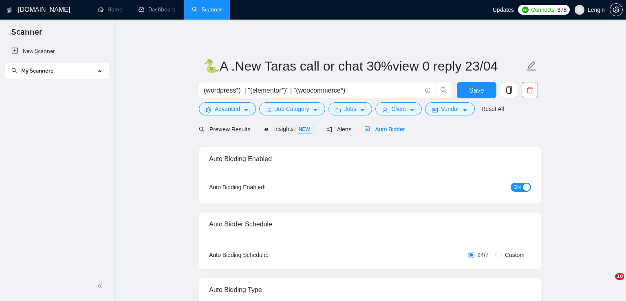
radio input "false"
radio input "true"
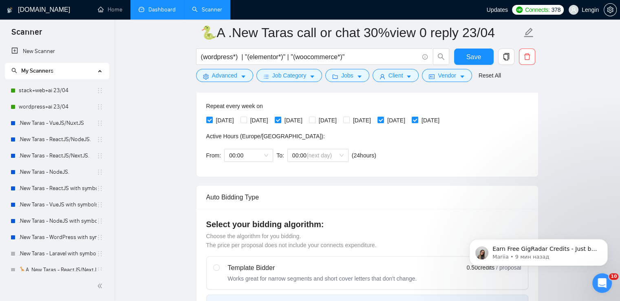
click at [161, 9] on link "Dashboard" at bounding box center [157, 9] width 37 height 7
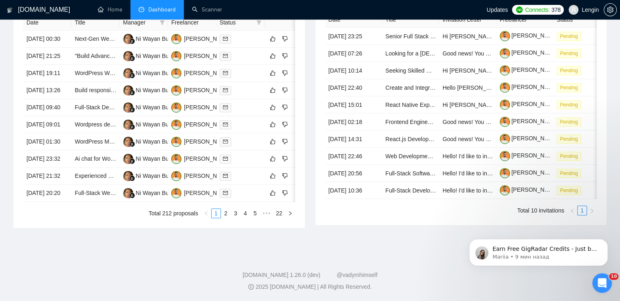
scroll to position [400, 0]
click at [225, 218] on link "2" at bounding box center [225, 213] width 9 height 9
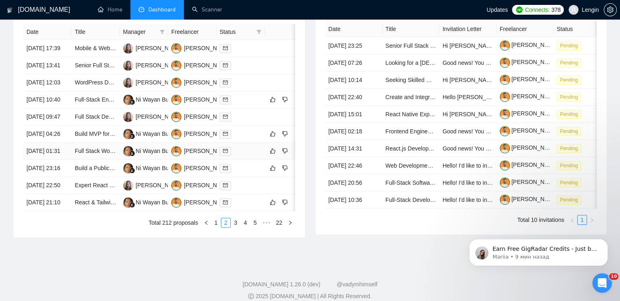
scroll to position [356, 0]
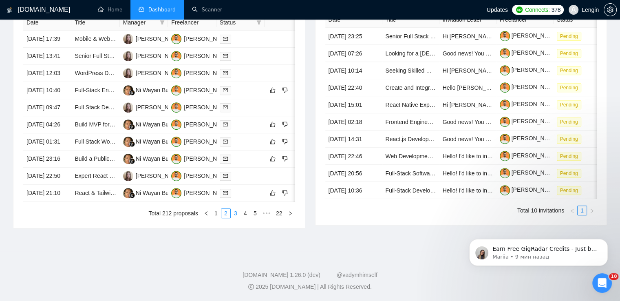
click at [235, 218] on link "3" at bounding box center [235, 213] width 9 height 9
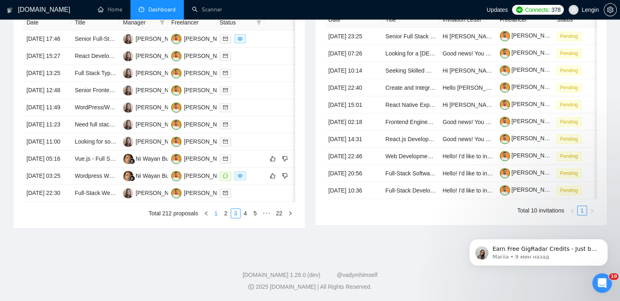
click at [217, 218] on link "1" at bounding box center [216, 213] width 9 height 9
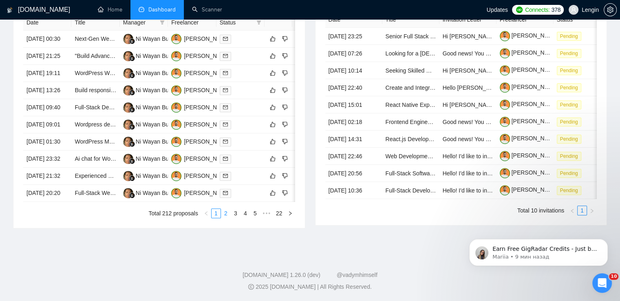
click at [228, 218] on link "2" at bounding box center [225, 213] width 9 height 9
click at [90, 144] on td "Full Stack WordPress Developer Needed" at bounding box center [95, 141] width 48 height 17
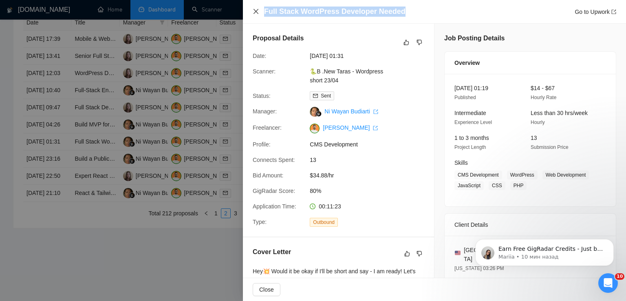
drag, startPoint x: 402, startPoint y: 12, endPoint x: 255, endPoint y: 13, distance: 146.8
click at [255, 13] on div "Full Stack WordPress Developer Needed Go to Upwork" at bounding box center [435, 12] width 364 height 10
copy h4 "Full Stack WordPress Developer Needed"
click at [257, 13] on icon "close" at bounding box center [256, 11] width 7 height 7
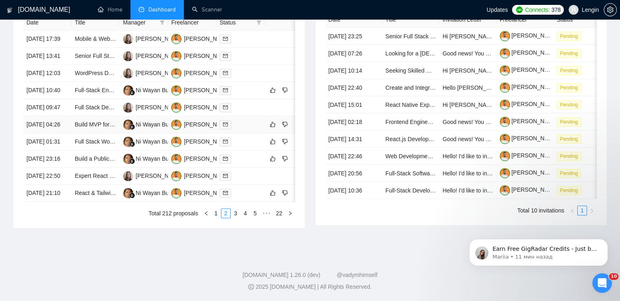
click at [99, 117] on td "Build MVP for AI-Driven Social Listening Tool (Replit-Based / Full-Stack or UI-…" at bounding box center [95, 124] width 48 height 17
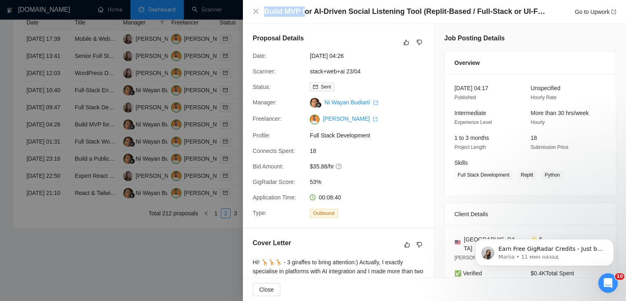
drag, startPoint x: 265, startPoint y: 10, endPoint x: 535, endPoint y: 13, distance: 270.8
click at [535, 13] on h4 "Build MVP for AI-Driven Social Listening Tool (Replit-Based / Full-Stack or UI-…" at bounding box center [404, 12] width 281 height 10
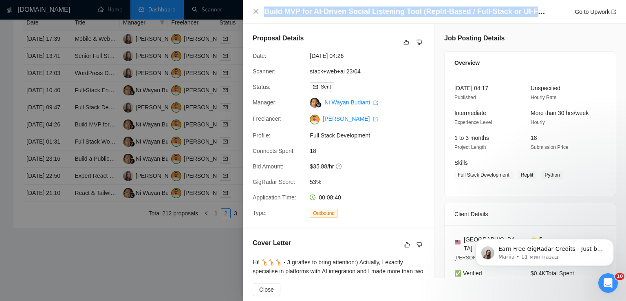
click at [338, 15] on h4 "Build MVP for AI-Driven Social Listening Tool (Replit-Based / Full-Stack or UI-…" at bounding box center [404, 12] width 281 height 10
drag, startPoint x: 265, startPoint y: 9, endPoint x: 541, endPoint y: 12, distance: 275.7
click at [541, 12] on h4 "Build MVP for AI-Driven Social Listening Tool (Replit-Based / Full-Stack or UI-…" at bounding box center [404, 12] width 281 height 10
copy h4 "Build MVP for AI-Driven Social Listening Tool (Replit-Based / Full-Stack or UI-…"
click at [257, 10] on icon "close" at bounding box center [256, 11] width 7 height 7
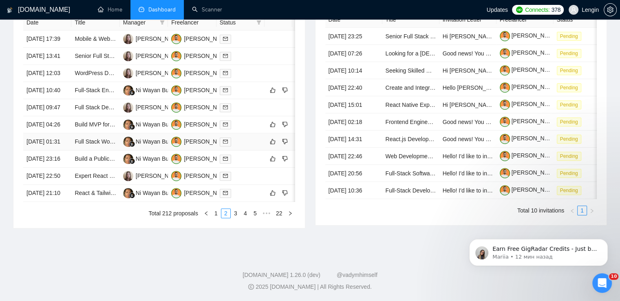
click at [108, 144] on td "Full Stack WordPress Developer Needed" at bounding box center [95, 141] width 48 height 17
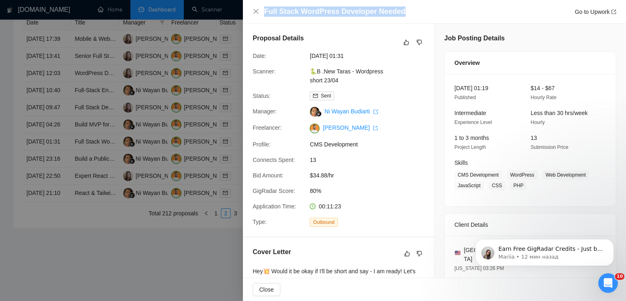
drag, startPoint x: 400, startPoint y: 11, endPoint x: 264, endPoint y: 11, distance: 135.8
click at [264, 11] on div "Full Stack WordPress Developer Needed Go to Upwork" at bounding box center [440, 12] width 352 height 10
copy h4 "Full Stack WordPress Developer Needed"
click at [256, 10] on icon "close" at bounding box center [256, 11] width 7 height 7
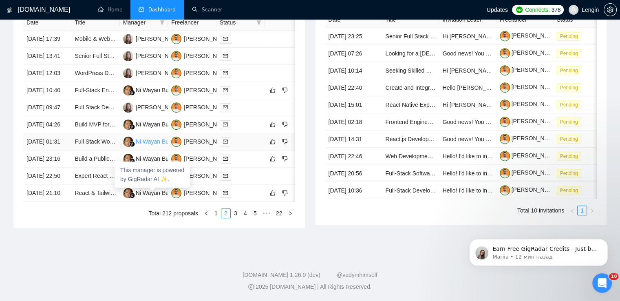
scroll to position [362, 0]
click at [98, 116] on td "Full Stack Developer for web app (Next.js, Shadcn)" at bounding box center [95, 107] width 48 height 17
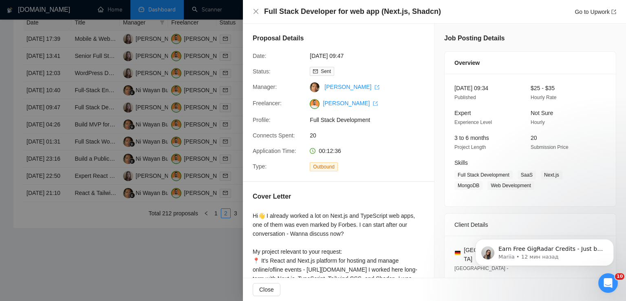
drag, startPoint x: 433, startPoint y: 14, endPoint x: 267, endPoint y: 18, distance: 166.0
click at [267, 18] on div "Full Stack Developer for web app (Next.js, Shadcn) Go to Upwork" at bounding box center [434, 12] width 383 height 24
click at [254, 12] on icon "close" at bounding box center [256, 11] width 7 height 7
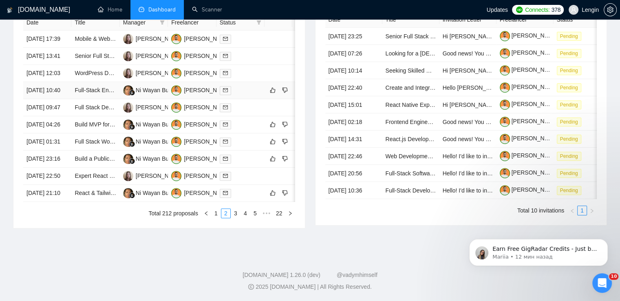
click at [102, 99] on td "Full-Stack Engineer" at bounding box center [95, 90] width 48 height 17
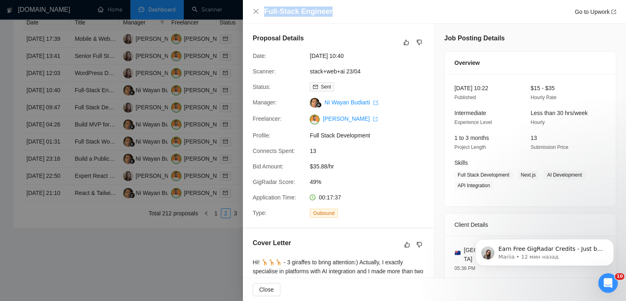
drag, startPoint x: 329, startPoint y: 11, endPoint x: 262, endPoint y: 15, distance: 67.4
click at [262, 15] on div "Full-Stack Engineer Go to Upwork" at bounding box center [435, 12] width 364 height 10
copy h4 "Full-Stack Engineer"
click at [256, 13] on icon "close" at bounding box center [256, 11] width 7 height 7
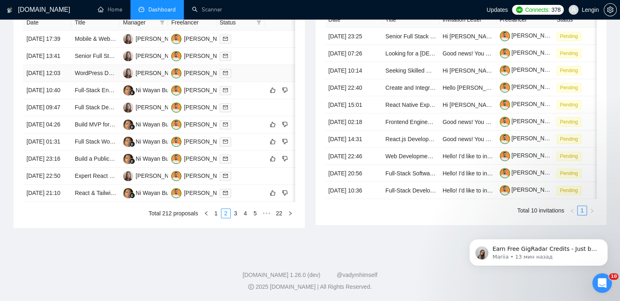
scroll to position [396, 0]
click at [217, 218] on link "1" at bounding box center [216, 213] width 9 height 9
click at [83, 202] on td "Full-Stack Web Developer (React + Tailwind) for Financial Wellness Platform" at bounding box center [95, 193] width 48 height 17
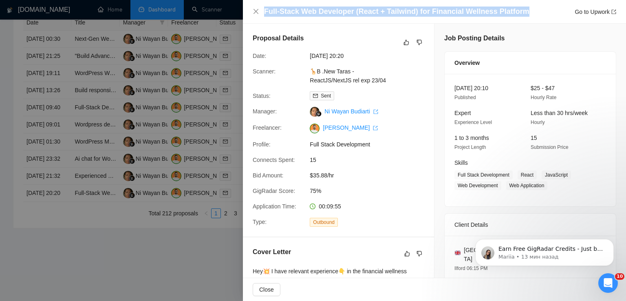
drag, startPoint x: 519, startPoint y: 10, endPoint x: 259, endPoint y: 14, distance: 259.8
click at [259, 14] on div "Full-Stack Web Developer (React + Tailwind) for Financial Wellness Platform Go …" at bounding box center [435, 12] width 364 height 10
copy h4 "Full-Stack Web Developer (React + Tailwind) for Financial Wellness Platform"
click at [256, 10] on icon "close" at bounding box center [256, 11] width 7 height 7
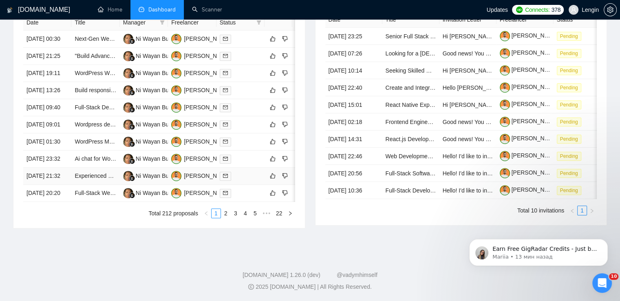
click at [96, 185] on td "Experienced Frontend Nextjs Developer Required with excellent UI/UX skills" at bounding box center [95, 176] width 48 height 17
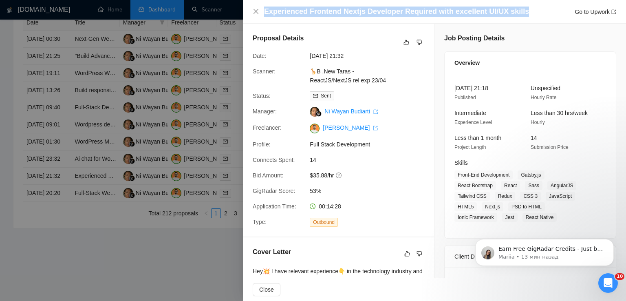
drag, startPoint x: 516, startPoint y: 13, endPoint x: 261, endPoint y: 18, distance: 255.3
click at [261, 18] on div "Experienced Frontend Nextjs Developer Required with excellent UI/UX skills Go t…" at bounding box center [434, 12] width 383 height 24
copy h4 "Experienced Frontend Nextjs Developer Required with excellent UI/UX skills"
click at [255, 13] on icon "close" at bounding box center [256, 11] width 7 height 7
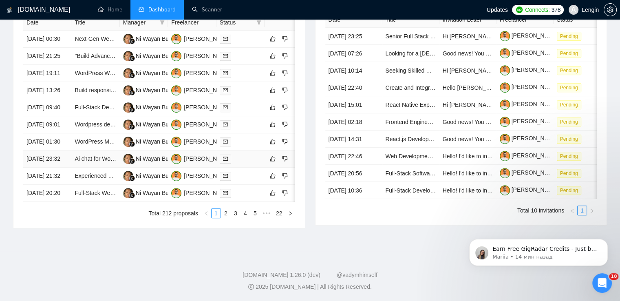
click at [102, 168] on td "Ai chat for Wordpress website" at bounding box center [95, 158] width 48 height 17
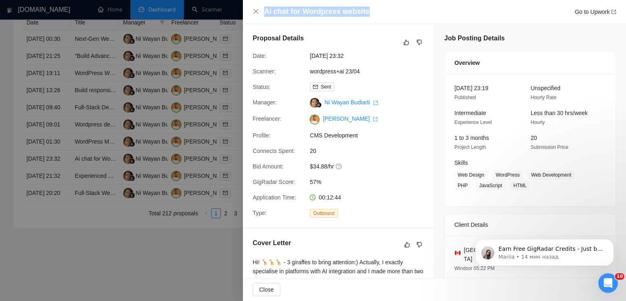
drag, startPoint x: 369, startPoint y: 10, endPoint x: 260, endPoint y: 11, distance: 109.7
click at [260, 11] on div "Ai chat for Wordpress website Go to Upwork" at bounding box center [435, 12] width 364 height 10
copy h4 "Ai chat for Wordpress website"
click at [256, 13] on icon "close" at bounding box center [256, 11] width 7 height 7
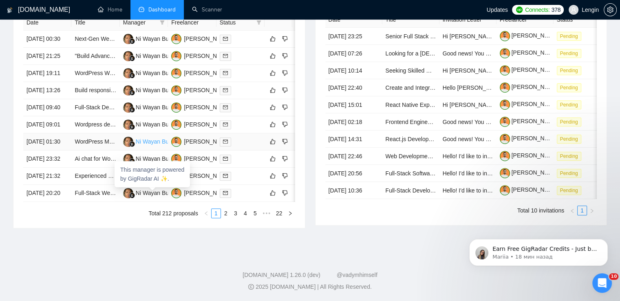
scroll to position [338, 0]
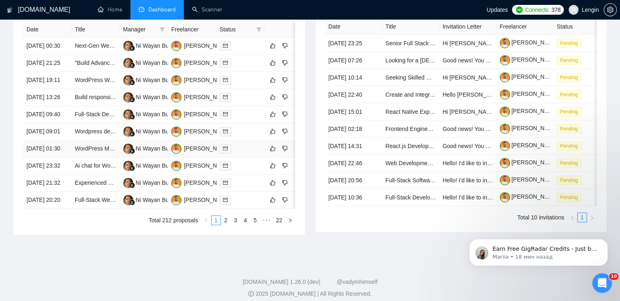
click at [102, 157] on td "WordPress Maintenance and Feature Development" at bounding box center [95, 148] width 48 height 17
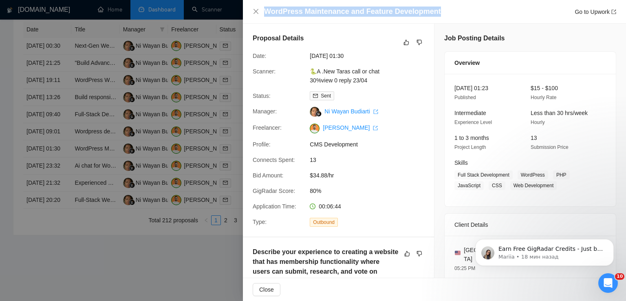
drag, startPoint x: 435, startPoint y: 10, endPoint x: 264, endPoint y: 10, distance: 171.3
click at [264, 10] on div "WordPress Maintenance and Feature Development Go to Upwork" at bounding box center [435, 12] width 364 height 10
copy h4 "WordPress Maintenance and Feature Development"
click at [256, 12] on icon "close" at bounding box center [256, 11] width 5 height 5
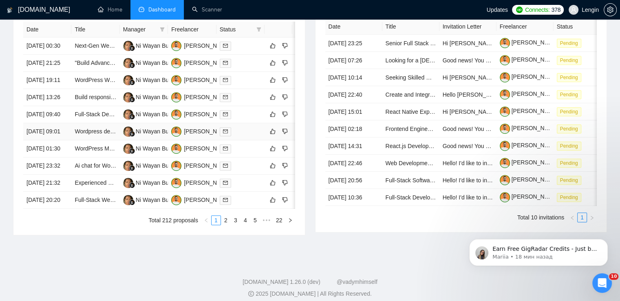
click at [79, 140] on td "Wordpress developer" at bounding box center [95, 131] width 48 height 17
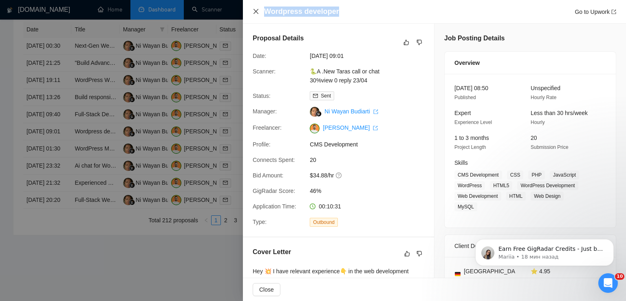
drag, startPoint x: 338, startPoint y: 10, endPoint x: 256, endPoint y: 14, distance: 81.7
click at [256, 14] on div "Wordpress developer Go to Upwork" at bounding box center [435, 12] width 364 height 10
copy h4 "Wordpress developer"
click at [256, 13] on icon "close" at bounding box center [256, 11] width 7 height 7
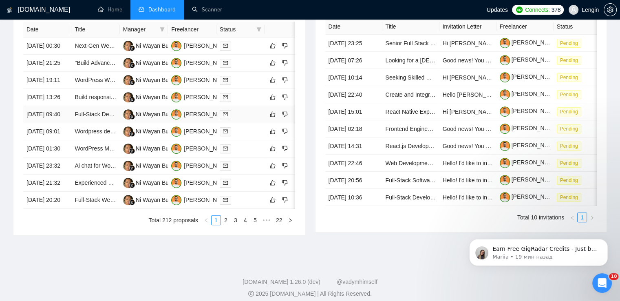
click at [104, 123] on td "Full-Stack Developer Needed for AI Web App Development" at bounding box center [95, 114] width 48 height 17
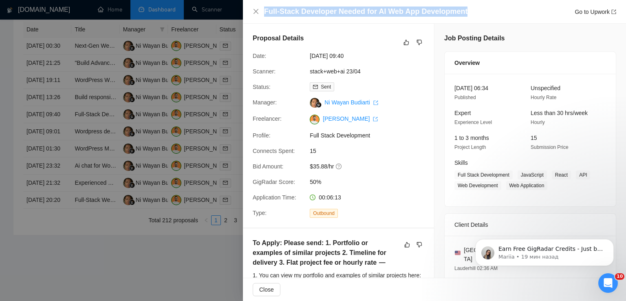
drag, startPoint x: 462, startPoint y: 8, endPoint x: 265, endPoint y: 9, distance: 196.1
click at [265, 9] on div "Full-Stack Developer Needed for AI Web App Development Go to Upwork" at bounding box center [440, 12] width 352 height 10
copy h4 "Full-Stack Developer Needed for AI Web App Development"
click at [256, 12] on icon "close" at bounding box center [256, 11] width 5 height 5
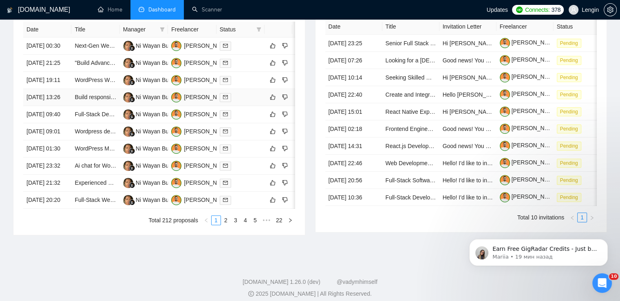
click at [106, 106] on td "Build responsive WordPress site with booking/payment functionality" at bounding box center [95, 97] width 48 height 17
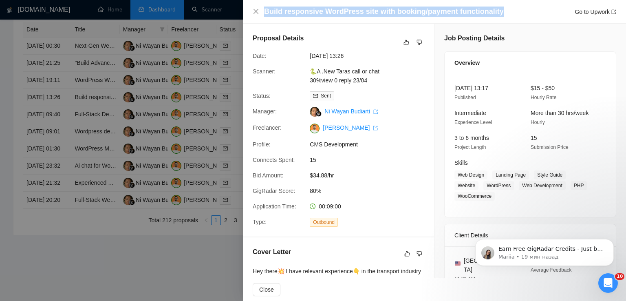
drag, startPoint x: 494, startPoint y: 15, endPoint x: 265, endPoint y: 13, distance: 228.8
click at [265, 13] on div "Build responsive WordPress site with booking/payment functionality Go to Upwork" at bounding box center [440, 12] width 352 height 10
click at [258, 11] on icon "close" at bounding box center [256, 11] width 7 height 7
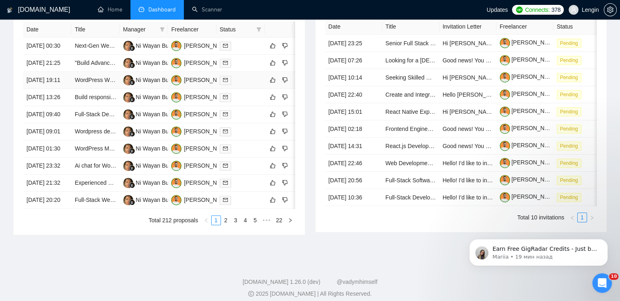
click at [106, 89] on td "WordPress Website Development Needed" at bounding box center [95, 80] width 48 height 17
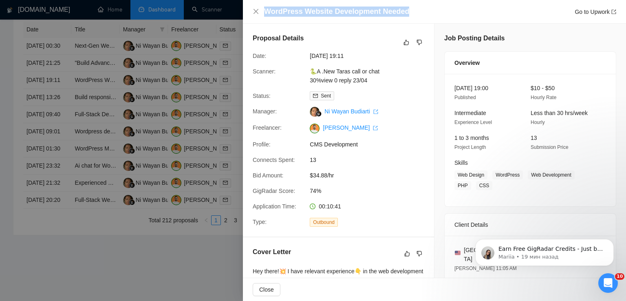
drag, startPoint x: 403, startPoint y: 11, endPoint x: 266, endPoint y: 6, distance: 137.1
click at [266, 6] on div "WordPress Website Development Needed Go to Upwork" at bounding box center [434, 12] width 383 height 24
click at [255, 11] on icon "close" at bounding box center [256, 11] width 5 height 5
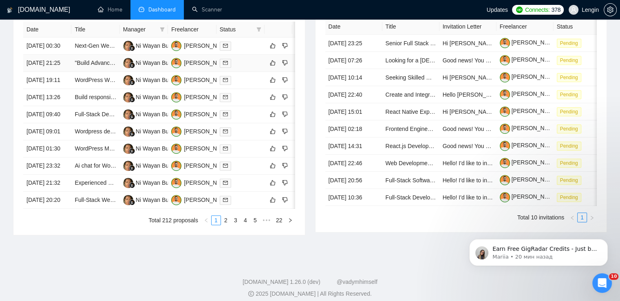
click at [95, 72] on td ""Build Advanced AI Blogging Agent with WordPress Integration & Social Media Aut…" at bounding box center [95, 63] width 48 height 17
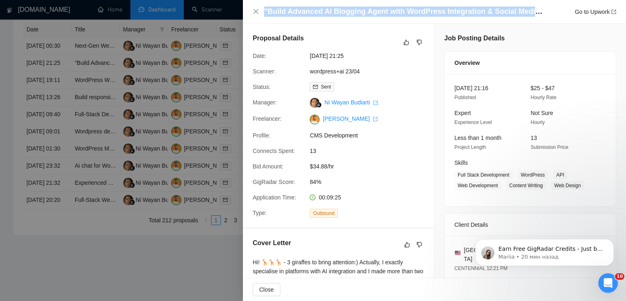
drag, startPoint x: 264, startPoint y: 10, endPoint x: 545, endPoint y: 11, distance: 281.0
click at [545, 11] on h4 ""Build Advanced AI Blogging Agent with WordPress Integration & Social Media Aut…" at bounding box center [404, 12] width 281 height 10
click at [257, 10] on icon "close" at bounding box center [256, 11] width 5 height 5
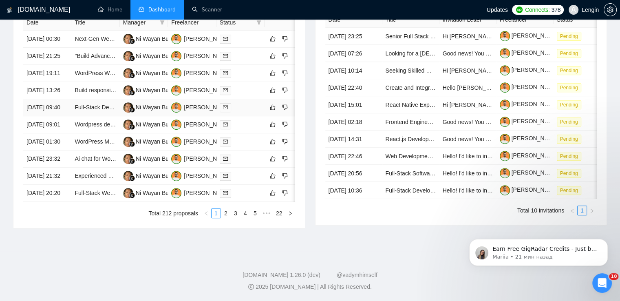
scroll to position [398, 0]
click at [234, 218] on link "3" at bounding box center [235, 213] width 9 height 9
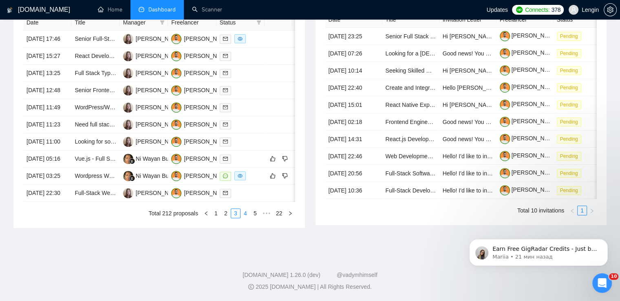
click at [246, 218] on link "4" at bounding box center [245, 213] width 9 height 9
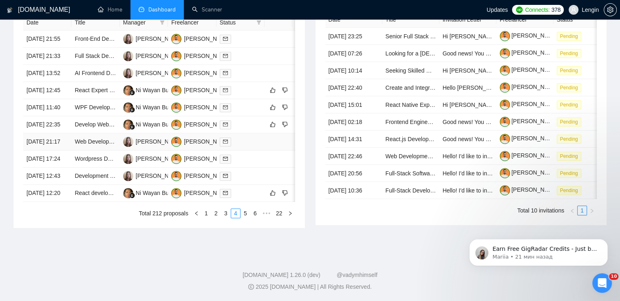
scroll to position [348, 0]
click at [106, 116] on td "WPF Developer with AI Document Review Experience Needed" at bounding box center [95, 107] width 48 height 17
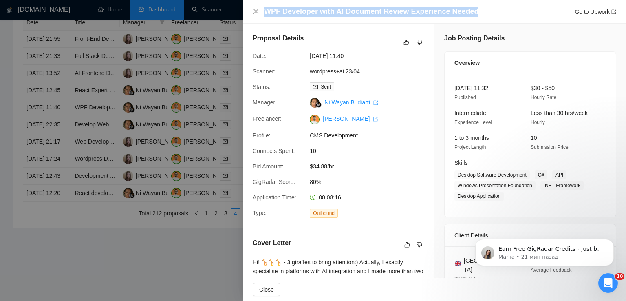
drag, startPoint x: 473, startPoint y: 10, endPoint x: 266, endPoint y: 12, distance: 207.2
click at [266, 12] on div "WPF Developer with AI Document Review Experience Needed Go to Upwork" at bounding box center [440, 12] width 352 height 10
click at [254, 12] on icon "close" at bounding box center [256, 11] width 7 height 7
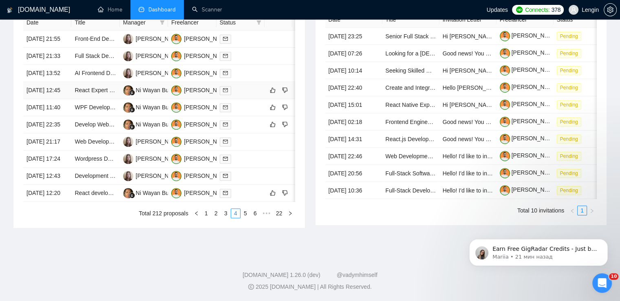
click at [99, 99] on td "React Expert Needed for AI-Powered Software Development" at bounding box center [95, 90] width 48 height 17
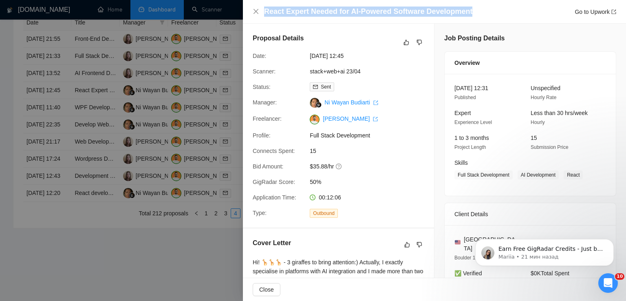
drag, startPoint x: 469, startPoint y: 13, endPoint x: 268, endPoint y: 6, distance: 201.1
click at [268, 6] on div "React Expert Needed for AI-Powered Software Development Go to Upwork" at bounding box center [434, 12] width 383 height 24
click at [254, 13] on icon "close" at bounding box center [256, 11] width 7 height 7
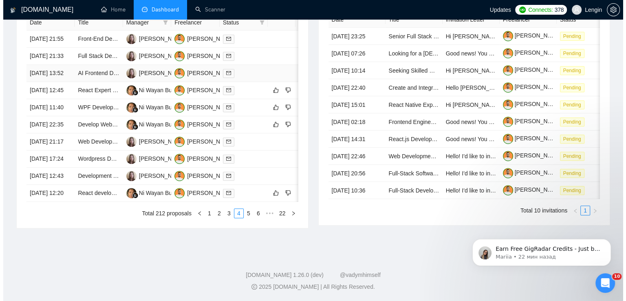
scroll to position [369, 0]
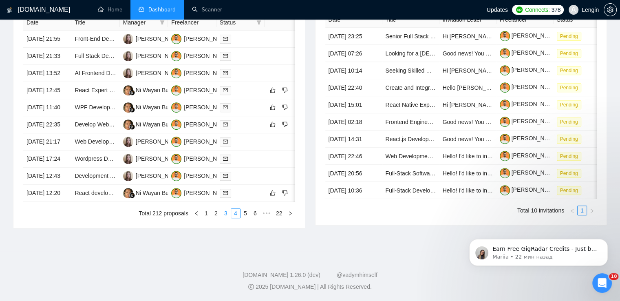
click at [226, 218] on link "3" at bounding box center [225, 213] width 9 height 9
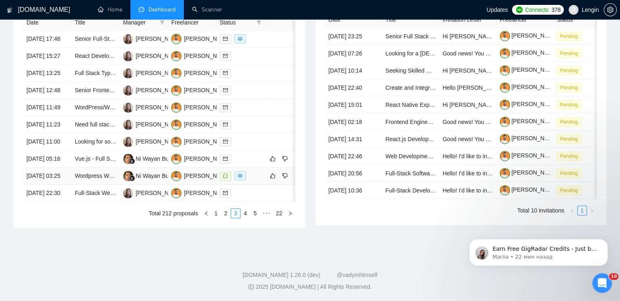
click at [103, 185] on td "Wordpress Website Developer" at bounding box center [95, 176] width 48 height 17
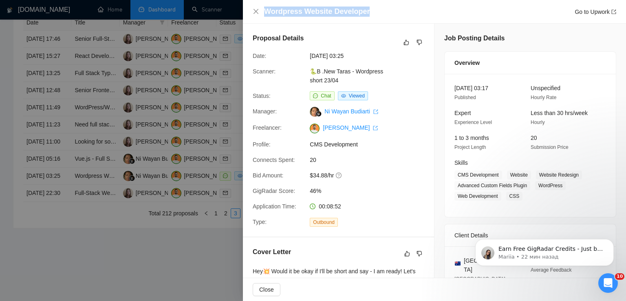
drag, startPoint x: 366, startPoint y: 11, endPoint x: 245, endPoint y: 12, distance: 121.5
click at [245, 12] on div "Wordpress Website Developer Go to Upwork" at bounding box center [434, 12] width 383 height 24
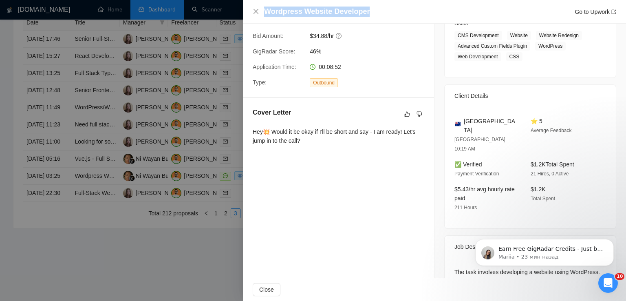
scroll to position [162, 0]
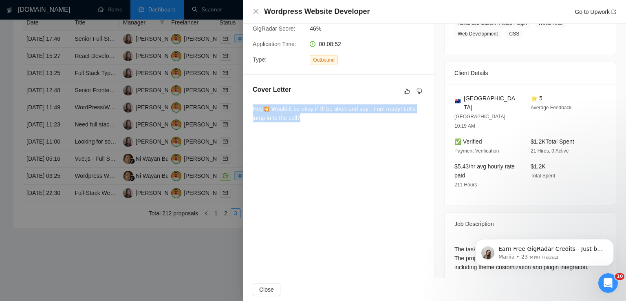
drag, startPoint x: 303, startPoint y: 118, endPoint x: 251, endPoint y: 111, distance: 52.3
click at [251, 111] on div "Cover Letter Hey💥 Would it be okay if I'll be short and say - I am ready! Let's…" at bounding box center [338, 105] width 191 height 60
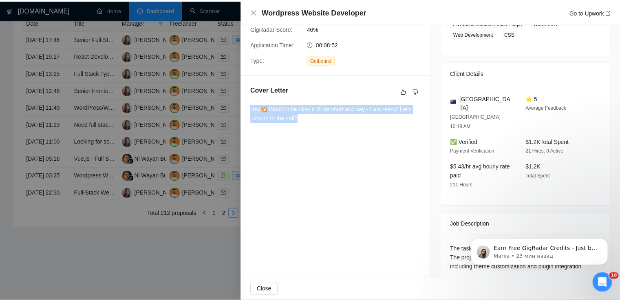
scroll to position [0, 0]
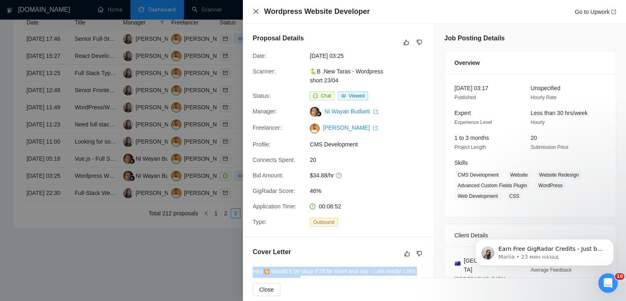
click at [253, 11] on icon "close" at bounding box center [256, 11] width 7 height 7
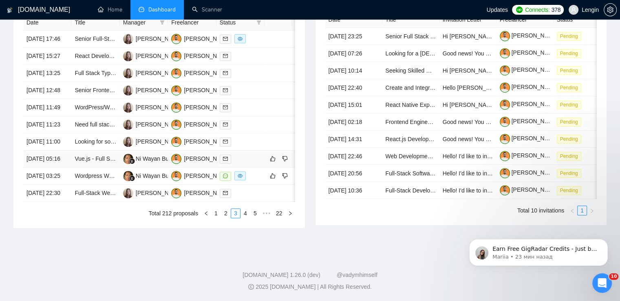
click at [97, 168] on td "Vue.js - Full Stack Developer" at bounding box center [95, 158] width 48 height 17
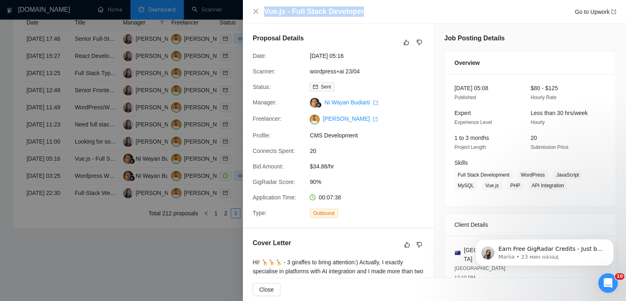
drag, startPoint x: 362, startPoint y: 10, endPoint x: 266, endPoint y: 7, distance: 95.9
click at [266, 7] on div "Vue.js - Full Stack Developer Go to Upwork" at bounding box center [440, 12] width 352 height 10
click at [256, 13] on icon "close" at bounding box center [256, 11] width 7 height 7
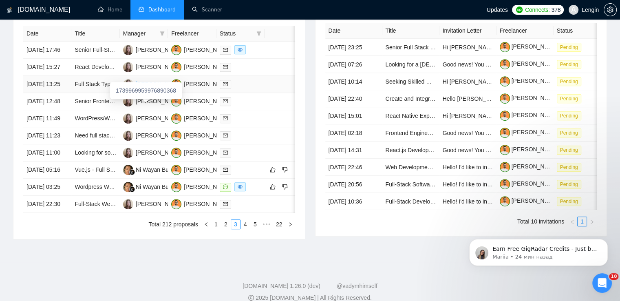
scroll to position [335, 0]
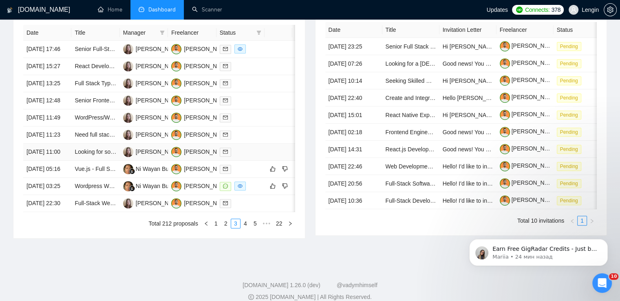
click at [104, 161] on td "Looking for someone with experience building a cloud storage site" at bounding box center [95, 152] width 48 height 17
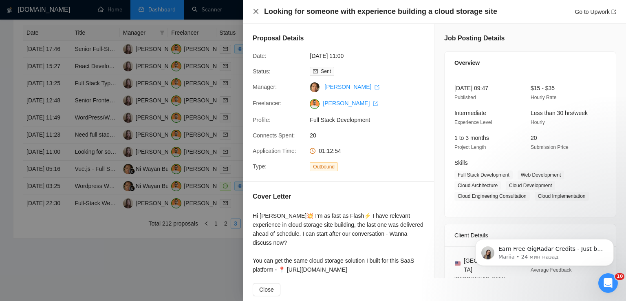
click at [253, 13] on icon "close" at bounding box center [256, 11] width 7 height 7
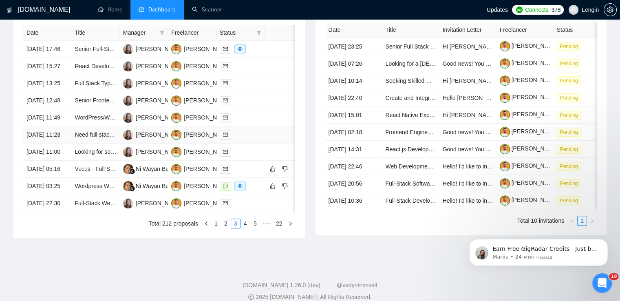
scroll to position [391, 0]
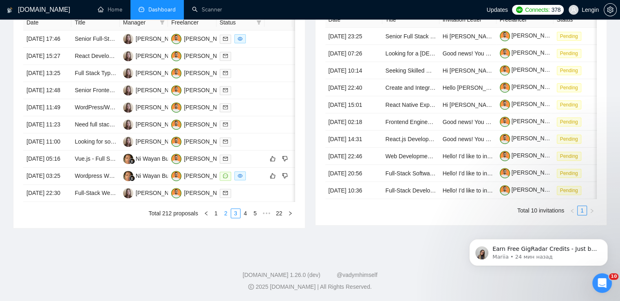
click at [225, 218] on link "2" at bounding box center [225, 213] width 9 height 9
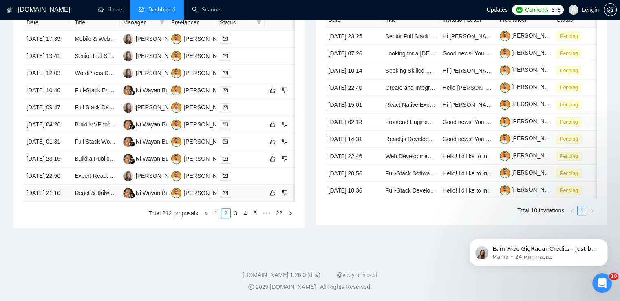
click at [106, 202] on td "React & Tailwind Developer for Custom AI Sales Bot Interface" at bounding box center [95, 193] width 48 height 17
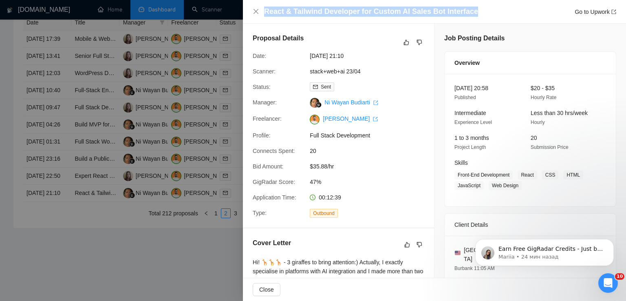
drag, startPoint x: 468, startPoint y: 12, endPoint x: 264, endPoint y: 13, distance: 204.3
click at [264, 13] on div "React & Tailwind Developer for Custom AI Sales Bot Interface Go to Upwork" at bounding box center [435, 12] width 364 height 10
click at [256, 13] on icon "close" at bounding box center [256, 11] width 7 height 7
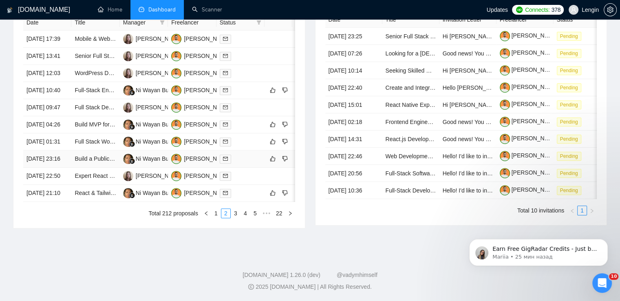
click at [93, 168] on td "Build a Public, Branded Chat Interface Using OpenAI Responses API or Assistants…" at bounding box center [95, 158] width 48 height 17
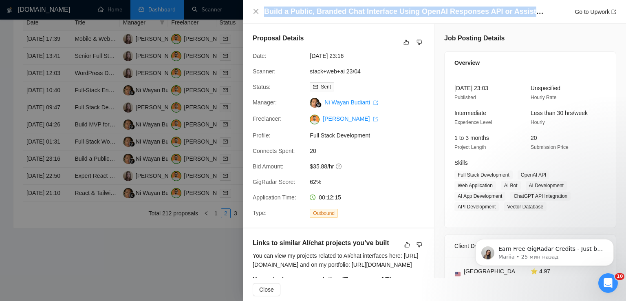
drag, startPoint x: 264, startPoint y: 11, endPoint x: 542, endPoint y: 15, distance: 277.3
click at [542, 15] on h4 "Build a Public, Branded Chat Interface Using OpenAI Responses API or Assistants…" at bounding box center [404, 12] width 281 height 10
click at [255, 9] on icon "close" at bounding box center [256, 11] width 7 height 7
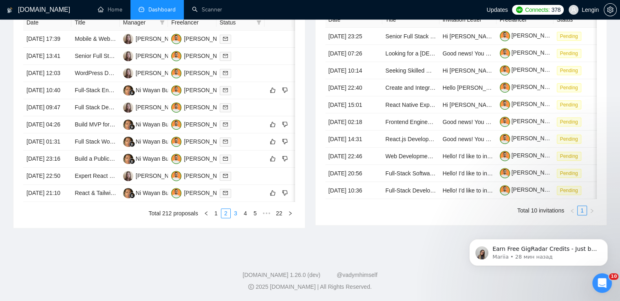
click at [235, 218] on link "3" at bounding box center [235, 213] width 9 height 9
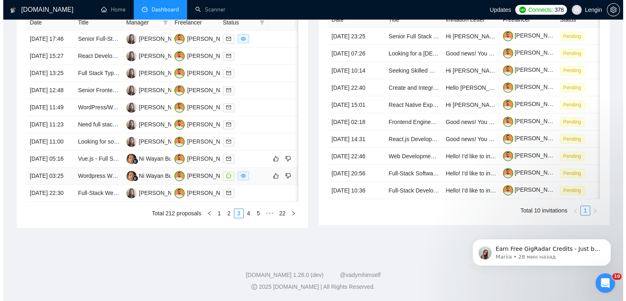
scroll to position [343, 0]
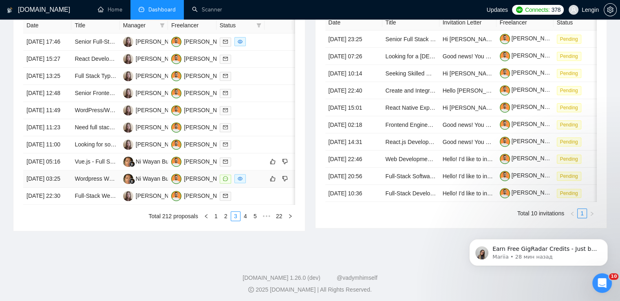
click at [91, 188] on td "Wordpress Website Developer" at bounding box center [95, 178] width 48 height 17
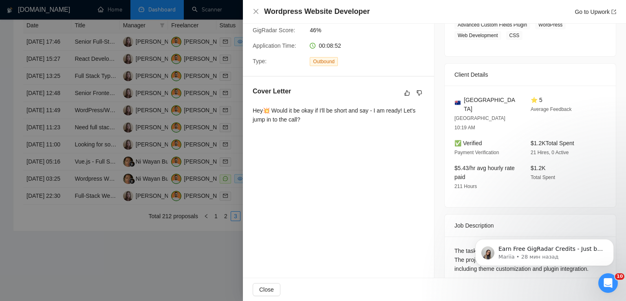
scroll to position [193, 0]
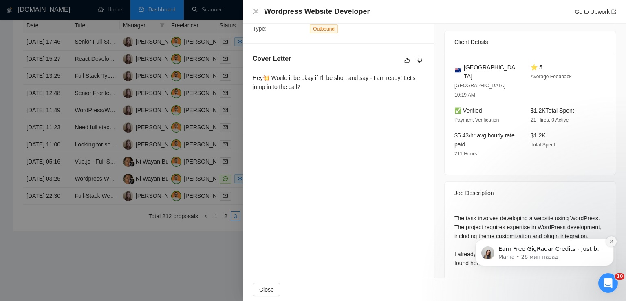
click at [615, 241] on button "Dismiss notification" at bounding box center [611, 241] width 11 height 11
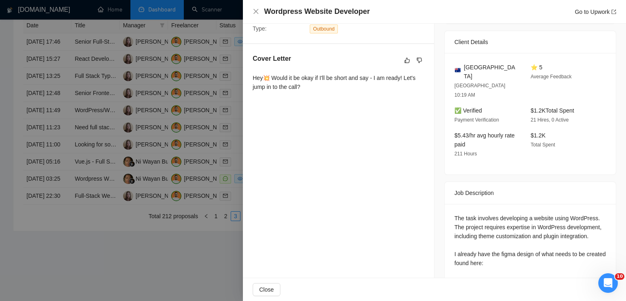
scroll to position [278, 0]
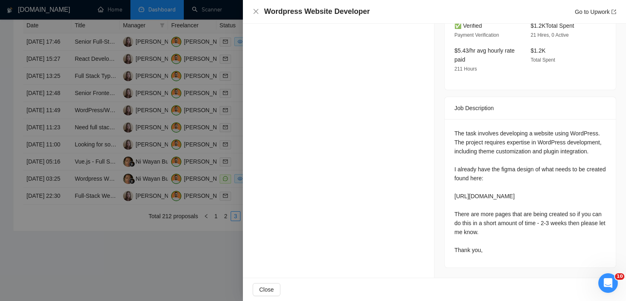
drag, startPoint x: 449, startPoint y: 116, endPoint x: 502, endPoint y: 248, distance: 141.8
click at [502, 248] on div "The task involves developing a website using WordPress. The project requires ex…" at bounding box center [530, 193] width 171 height 148
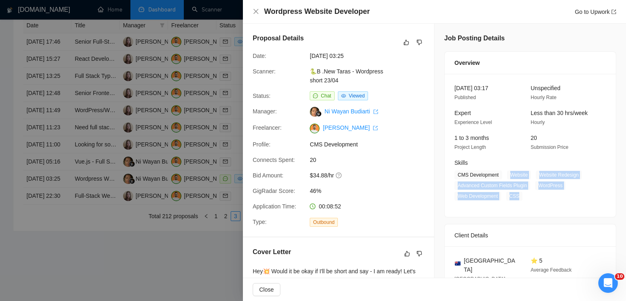
drag, startPoint x: 506, startPoint y: 173, endPoint x: 517, endPoint y: 200, distance: 28.9
click at [517, 200] on span "CMS Development Website Website Redesign Advanced Custom Fields Plugin WordPres…" at bounding box center [524, 185] width 139 height 30
drag, startPoint x: 497, startPoint y: 173, endPoint x: 453, endPoint y: 175, distance: 44.1
click at [455, 175] on span "CMS Development" at bounding box center [479, 174] width 48 height 9
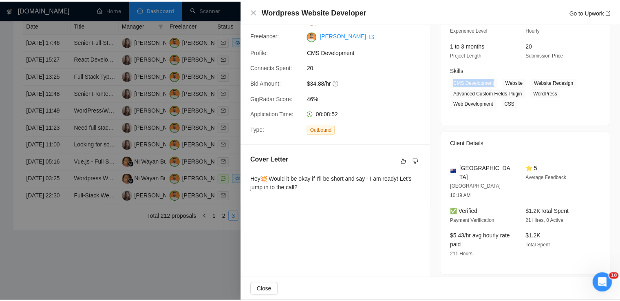
scroll to position [94, 0]
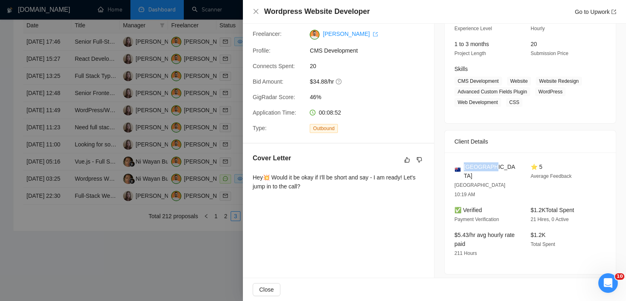
drag, startPoint x: 488, startPoint y: 164, endPoint x: 462, endPoint y: 164, distance: 25.3
click at [462, 164] on div "[GEOGRAPHIC_DATA]" at bounding box center [486, 171] width 63 height 18
click at [256, 13] on icon "close" at bounding box center [256, 11] width 7 height 7
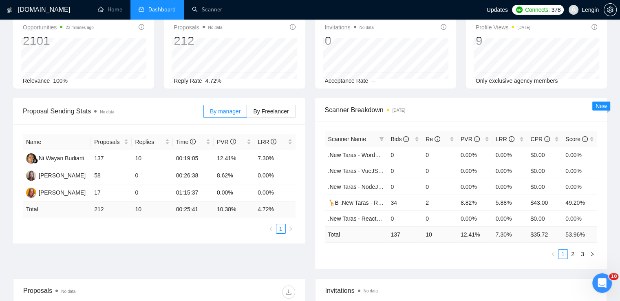
scroll to position [0, 0]
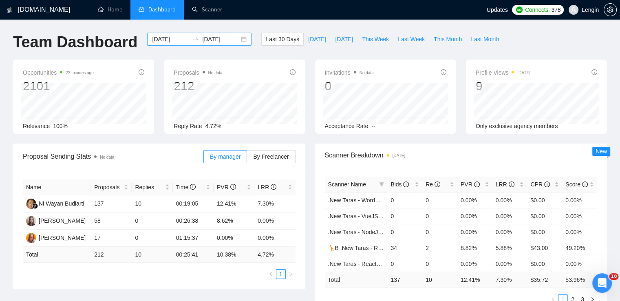
click at [239, 40] on div "[DATE] [DATE]" at bounding box center [199, 39] width 104 height 13
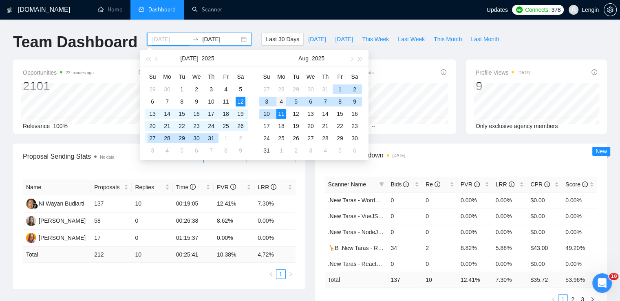
type input "[DATE]"
click at [281, 105] on div "4" at bounding box center [281, 102] width 10 height 10
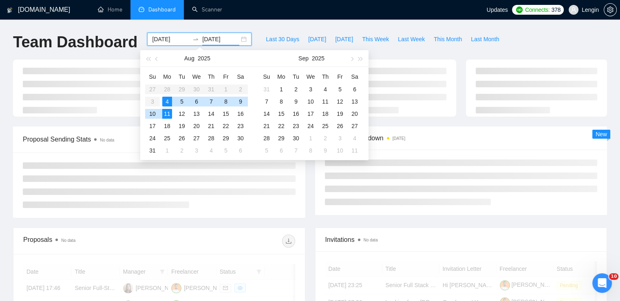
type input "[DATE]"
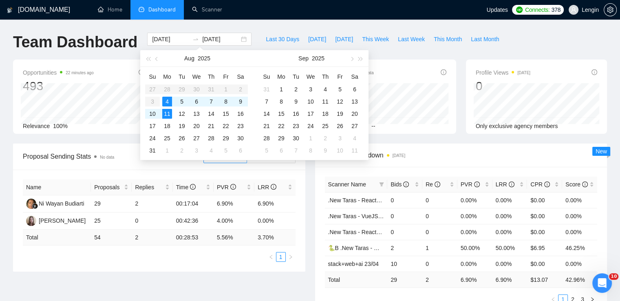
click at [310, 192] on div "Scanner Breakdown [DATE] Scanner Name Bids Re PVR LRR CPR Score .New Taras - Re…" at bounding box center [461, 229] width 302 height 170
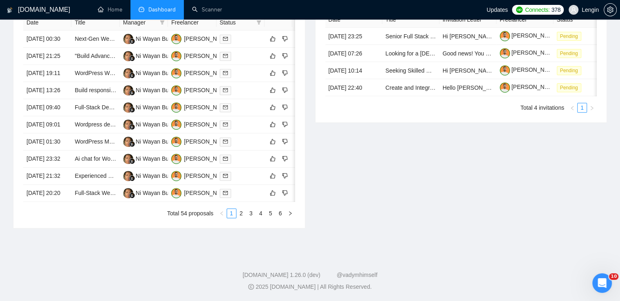
scroll to position [368, 0]
click at [240, 218] on link "2" at bounding box center [241, 213] width 9 height 9
click at [250, 218] on link "3" at bounding box center [251, 213] width 9 height 9
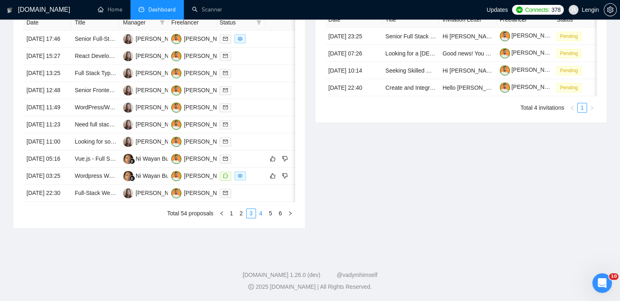
click at [262, 218] on link "4" at bounding box center [260, 213] width 9 height 9
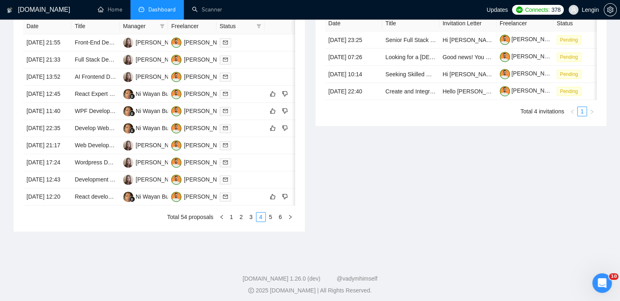
scroll to position [344, 0]
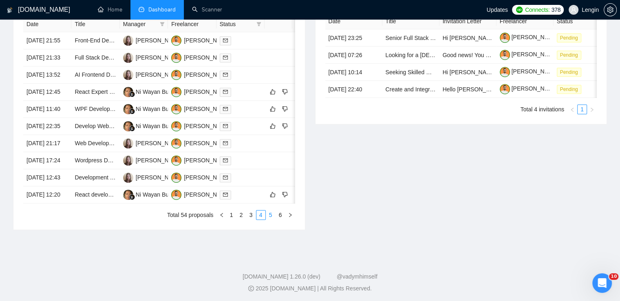
click at [269, 219] on link "5" at bounding box center [270, 214] width 9 height 9
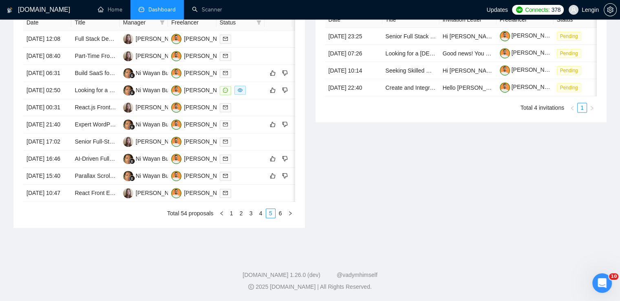
scroll to position [393, 0]
click at [279, 218] on link "6" at bounding box center [280, 213] width 9 height 9
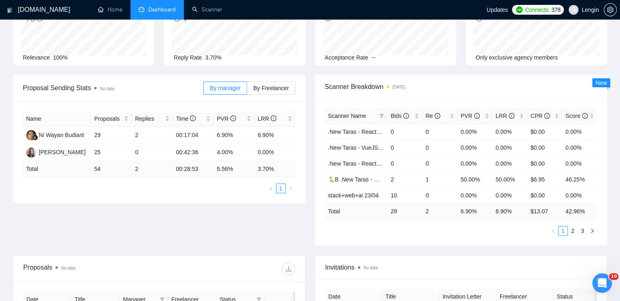
scroll to position [0, 0]
